Goal: Task Accomplishment & Management: Use online tool/utility

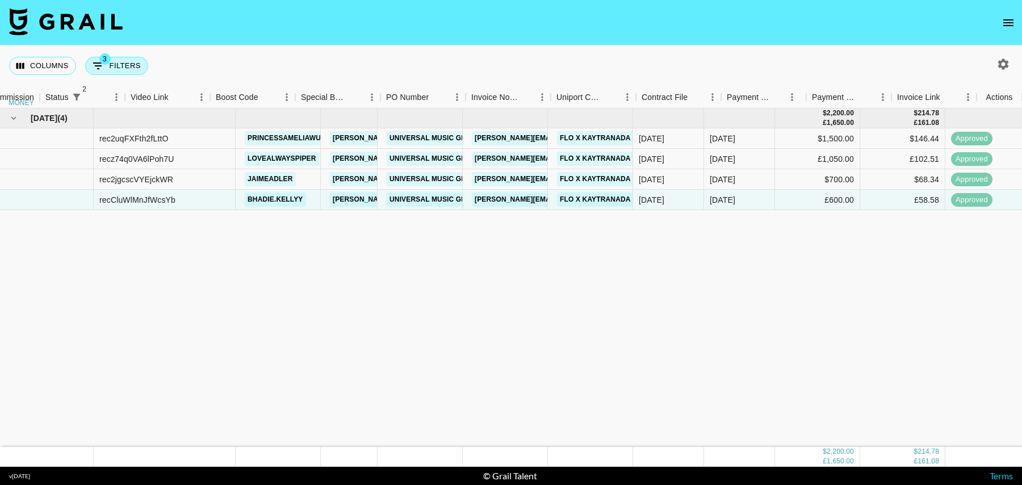
scroll to position [0, 906]
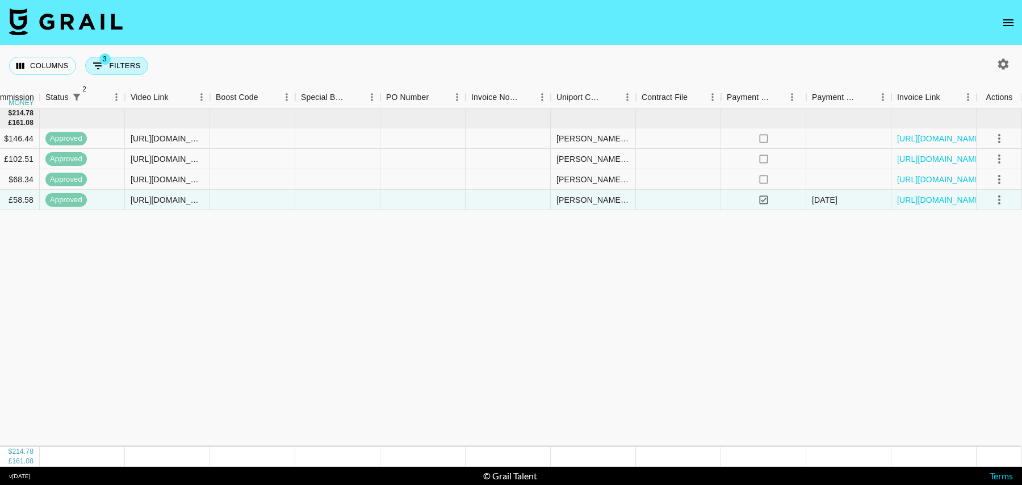
click at [102, 65] on icon "Show filters" at bounding box center [98, 66] width 14 height 14
select select "status"
select select "isNotAnyOf"
select select "status"
select select "isNotAnyOf"
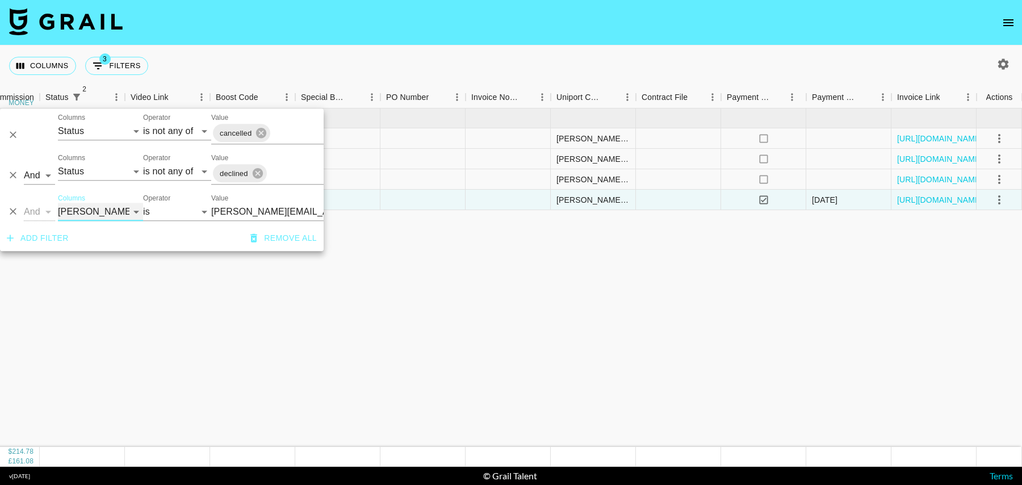
click at [76, 207] on select "Grail Platform ID Airtable ID Talent Manager Client [PERSON_NAME] Campaign (Typ…" at bounding box center [100, 212] width 85 height 18
select select "talentName"
select select "contains"
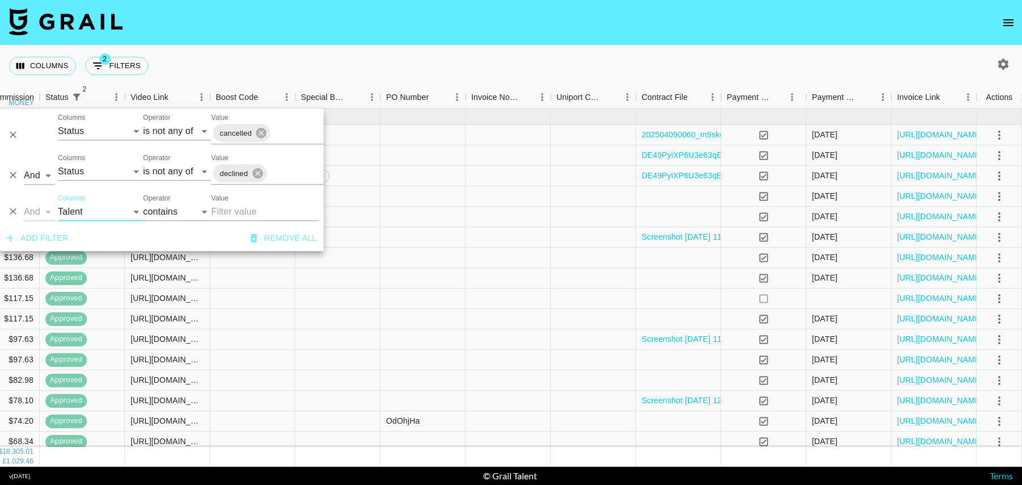
click at [231, 212] on input "Value" at bounding box center [265, 212] width 108 height 18
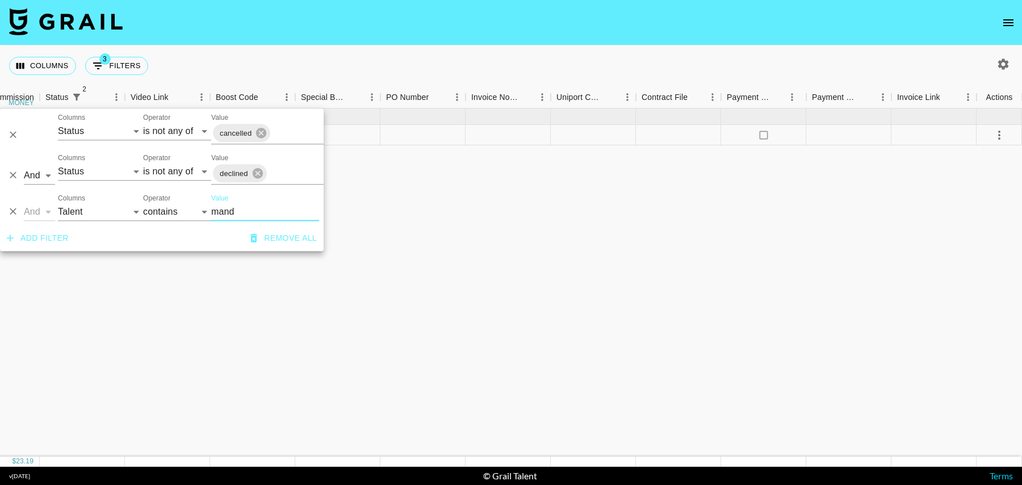
type input "mand"
click at [434, 127] on div at bounding box center [422, 135] width 85 height 20
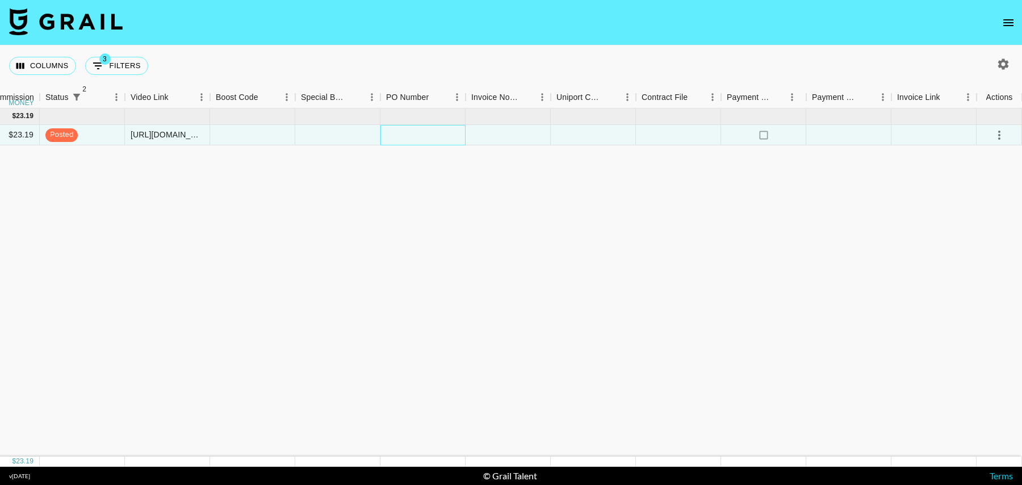
click at [432, 137] on div at bounding box center [422, 135] width 85 height 20
type input "YALcJK2"
click at [495, 138] on div at bounding box center [508, 135] width 85 height 20
click at [995, 137] on icon "select merge strategy" at bounding box center [1000, 135] width 14 height 14
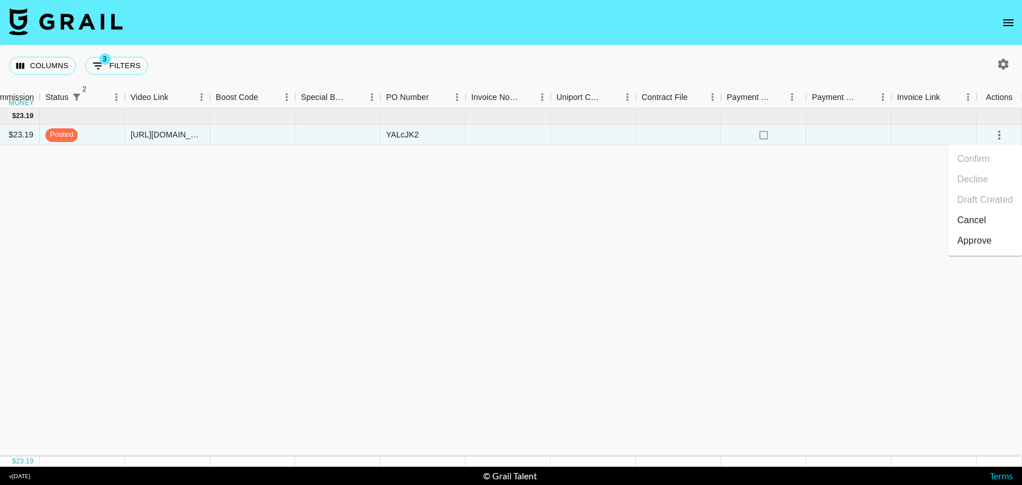
click at [980, 245] on div "Approve" at bounding box center [974, 241] width 35 height 14
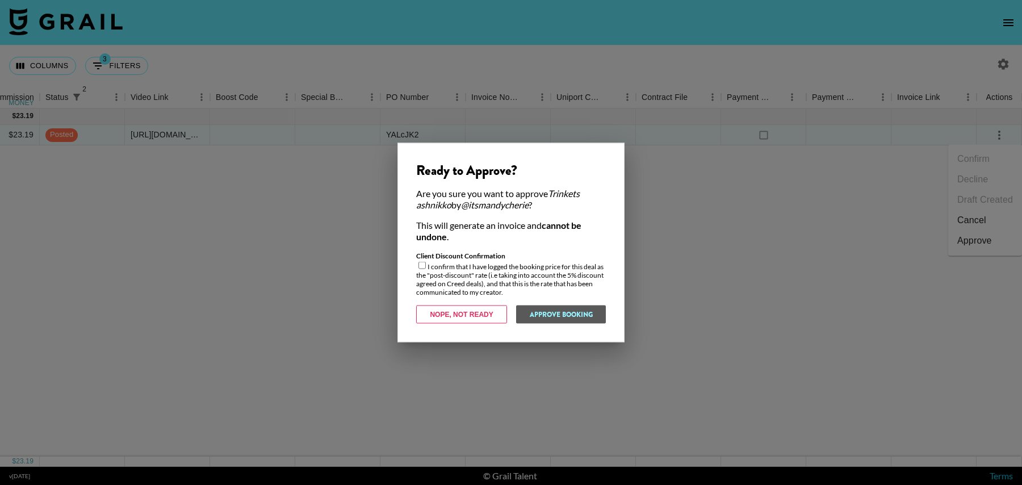
click at [424, 269] on input "checkbox" at bounding box center [422, 265] width 7 height 7
checkbox input "true"
click at [541, 313] on button "Approve Booking" at bounding box center [561, 315] width 90 height 18
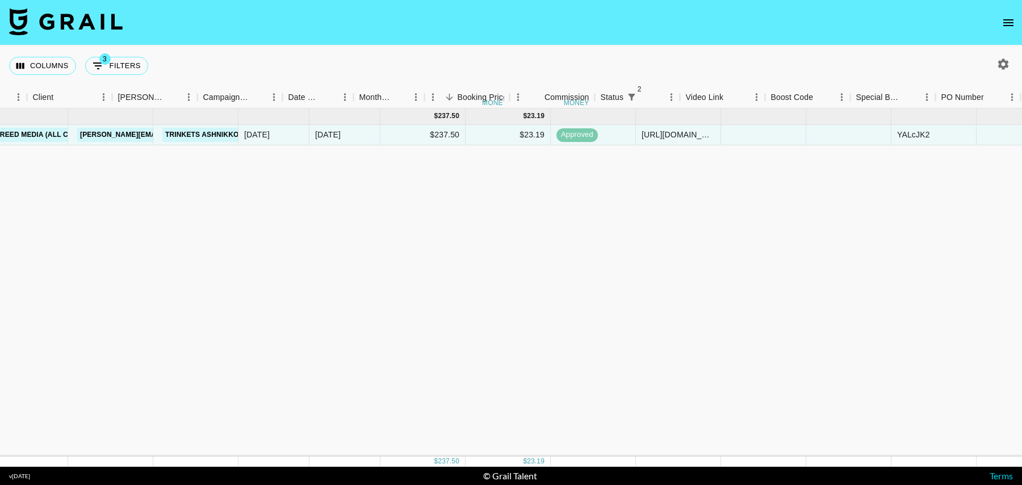
scroll to position [0, 310]
